Goal: Navigation & Orientation: Find specific page/section

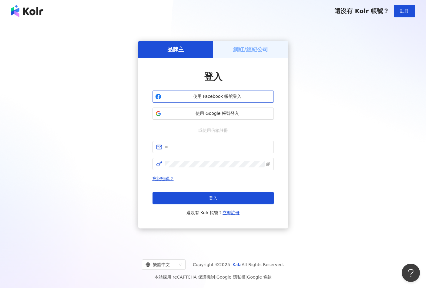
click at [246, 94] on span "使用 Facebook 帳號登入" at bounding box center [217, 96] width 107 height 6
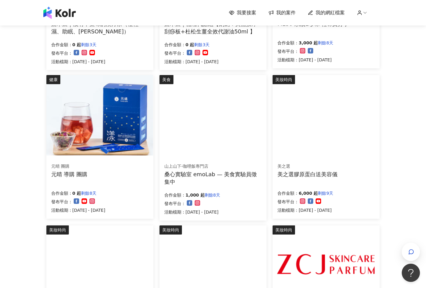
scroll to position [182, 0]
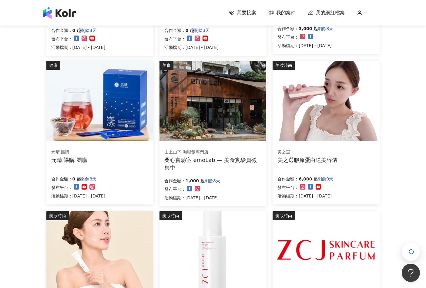
click at [208, 130] on img at bounding box center [213, 101] width 107 height 80
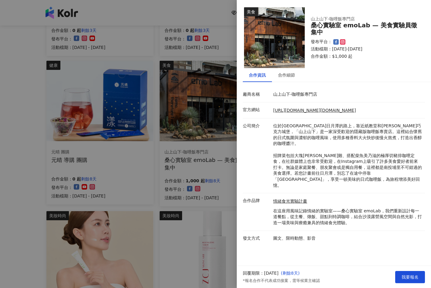
click at [208, 130] on div at bounding box center [215, 144] width 431 height 288
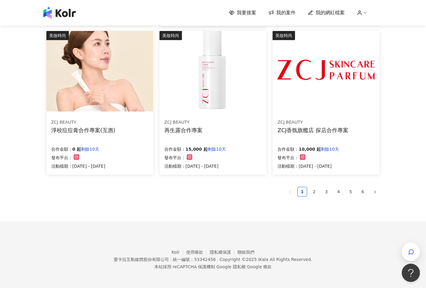
scroll to position [362, 0]
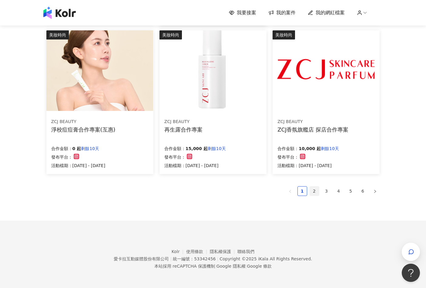
click at [316, 189] on link "2" at bounding box center [314, 190] width 9 height 9
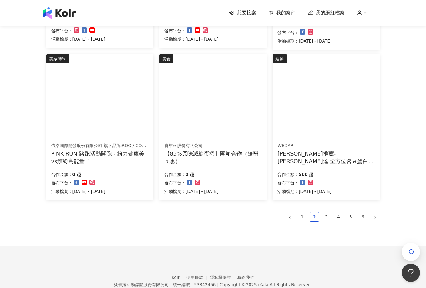
scroll to position [364, 0]
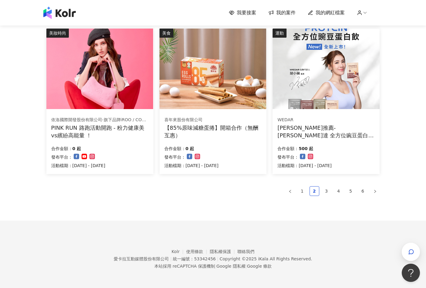
drag, startPoint x: 325, startPoint y: 187, endPoint x: 0, endPoint y: 209, distance: 325.6
click at [325, 187] on link "3" at bounding box center [326, 190] width 9 height 9
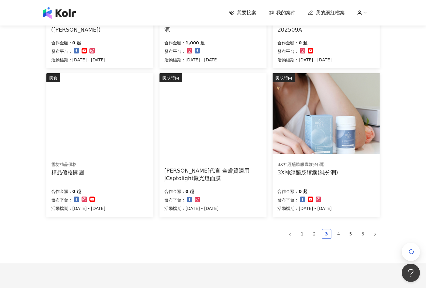
scroll to position [363, 0]
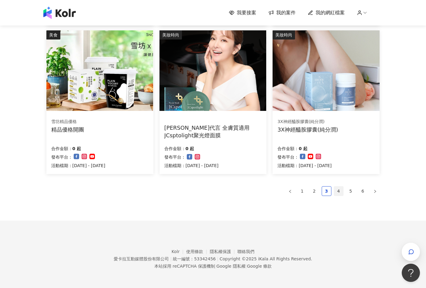
click at [337, 188] on link "4" at bounding box center [338, 190] width 9 height 9
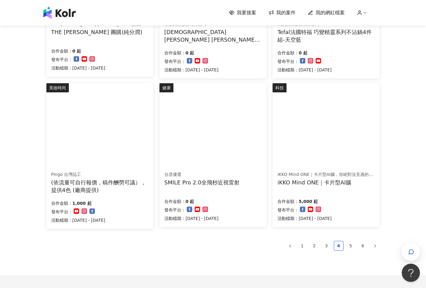
scroll to position [364, 0]
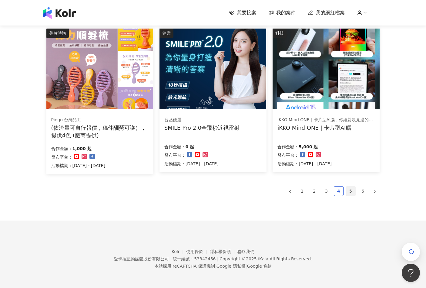
click at [353, 193] on link "5" at bounding box center [350, 190] width 9 height 9
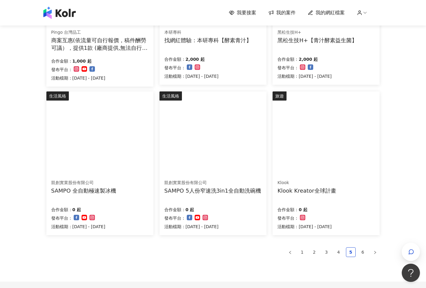
scroll to position [362, 0]
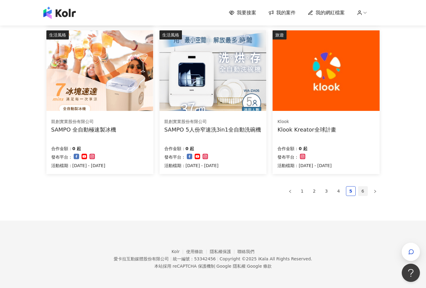
click at [361, 193] on link "6" at bounding box center [362, 190] width 9 height 9
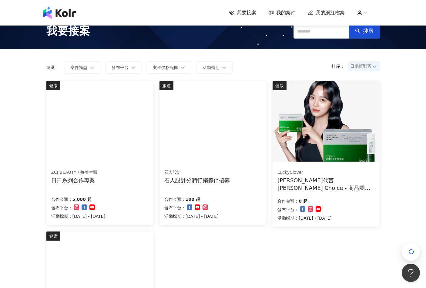
scroll to position [0, 0]
